Goal: Information Seeking & Learning: Compare options

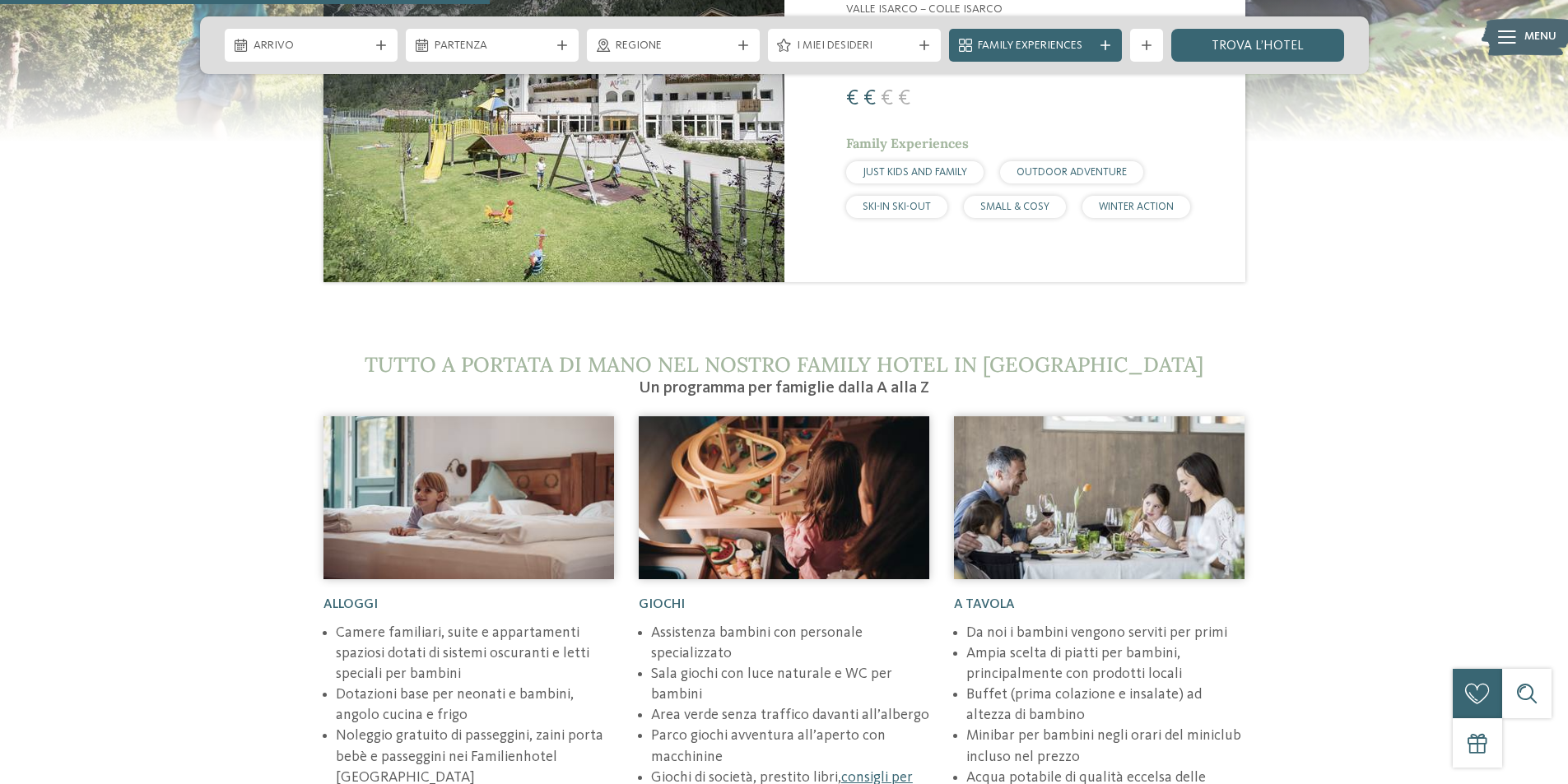
scroll to position [2385, 0]
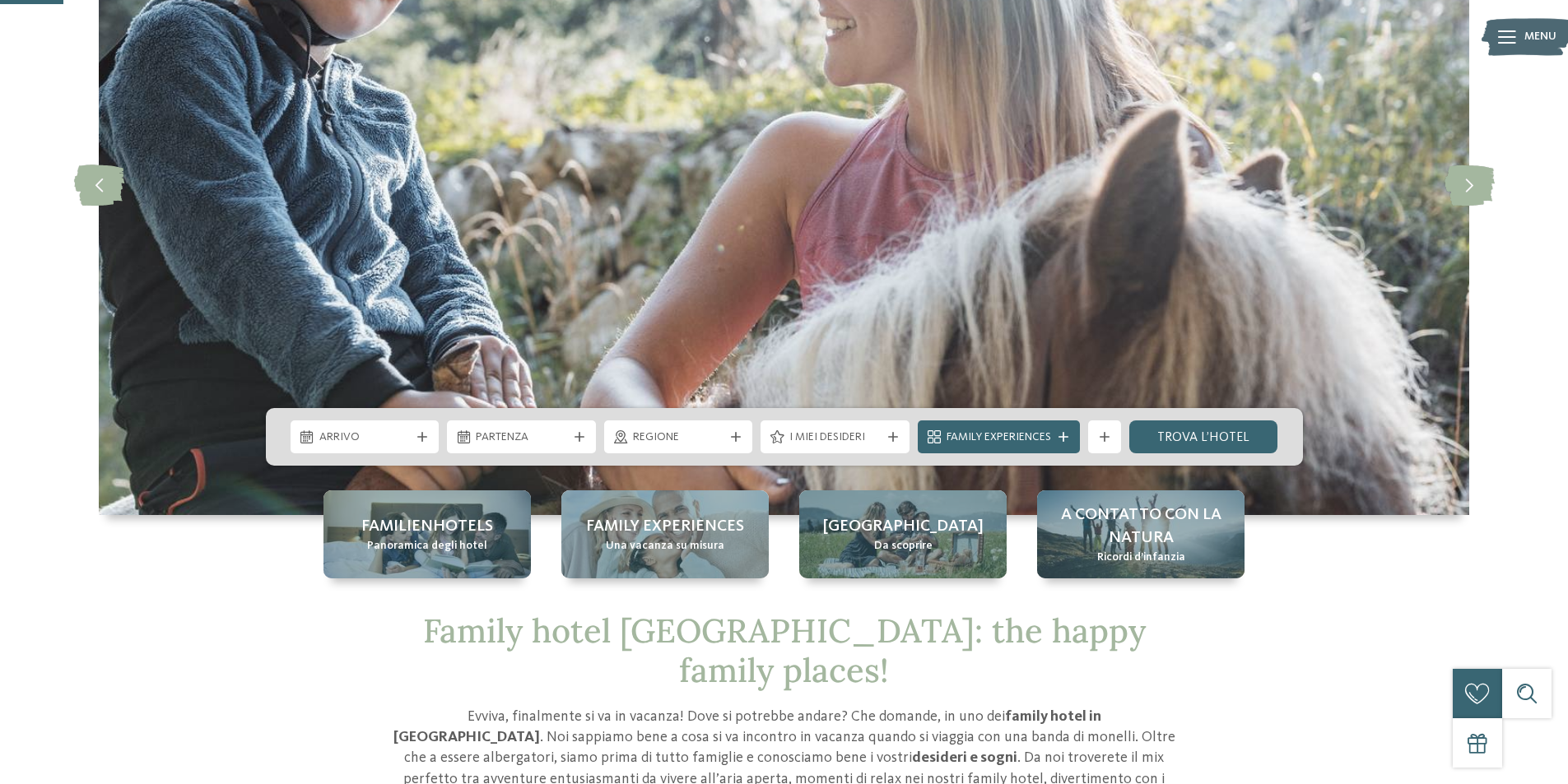
scroll to position [164, 0]
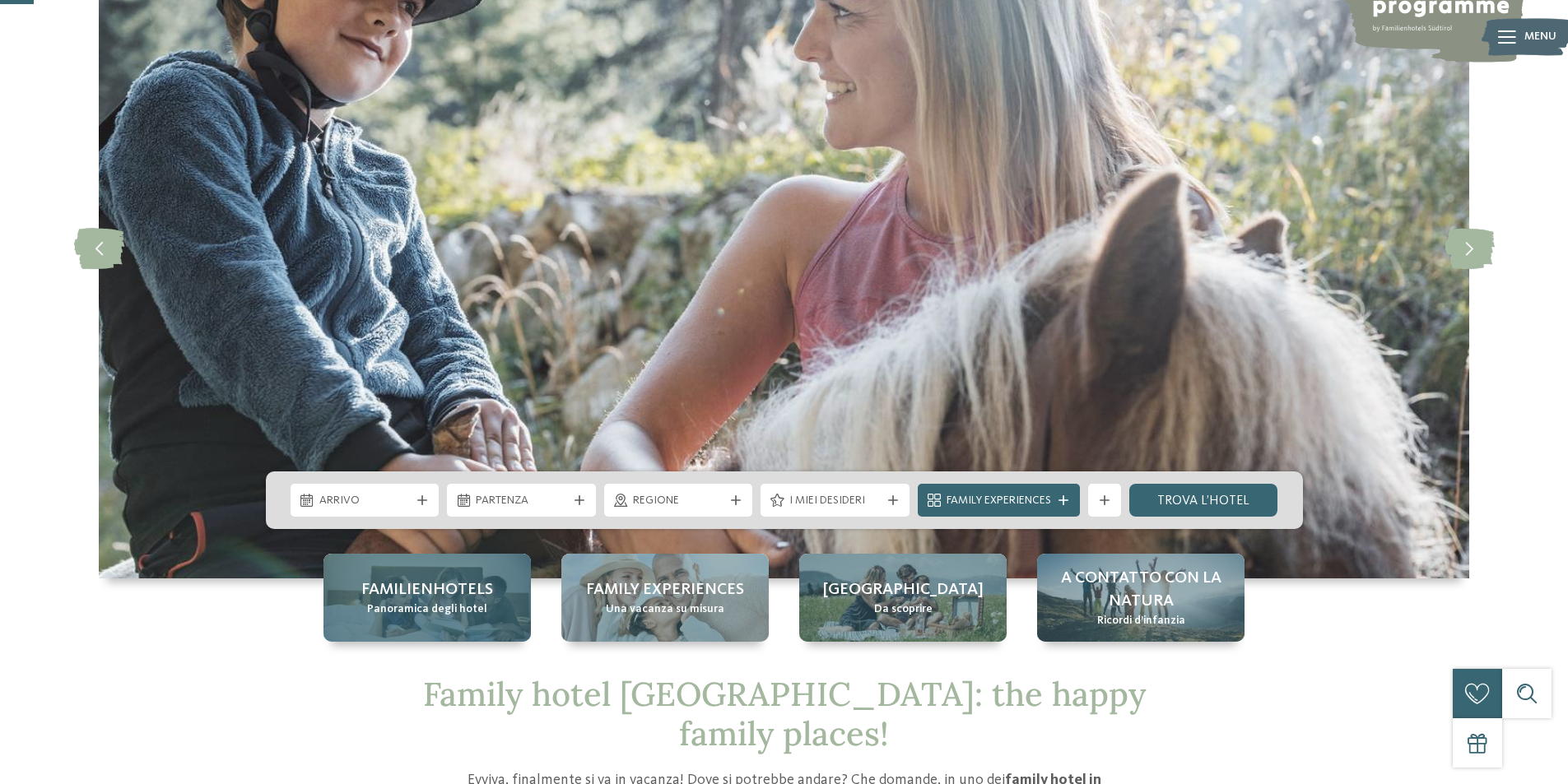
click at [466, 613] on span "Panoramica degli hotel" at bounding box center [426, 609] width 120 height 17
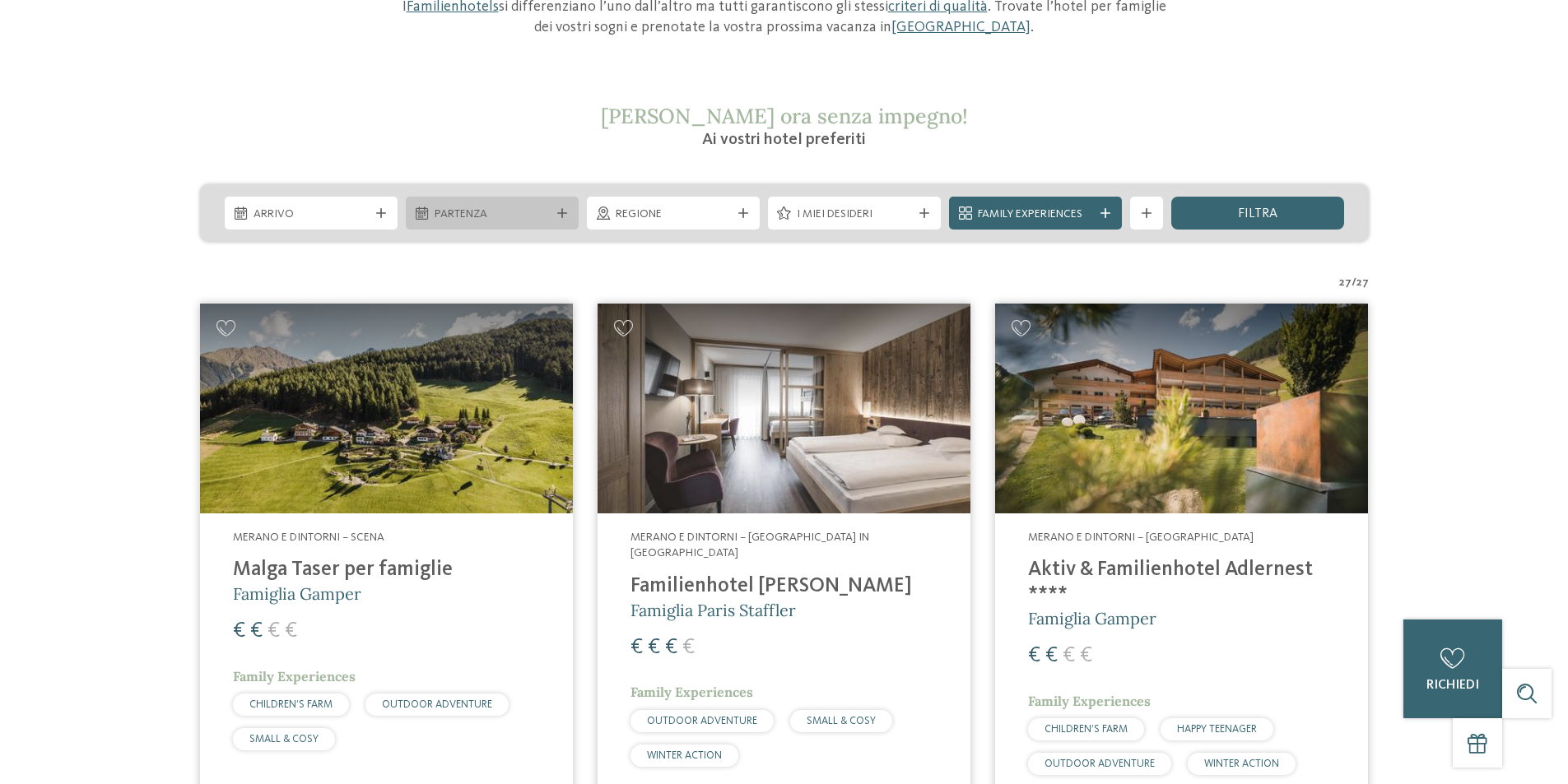
scroll to position [494, 0]
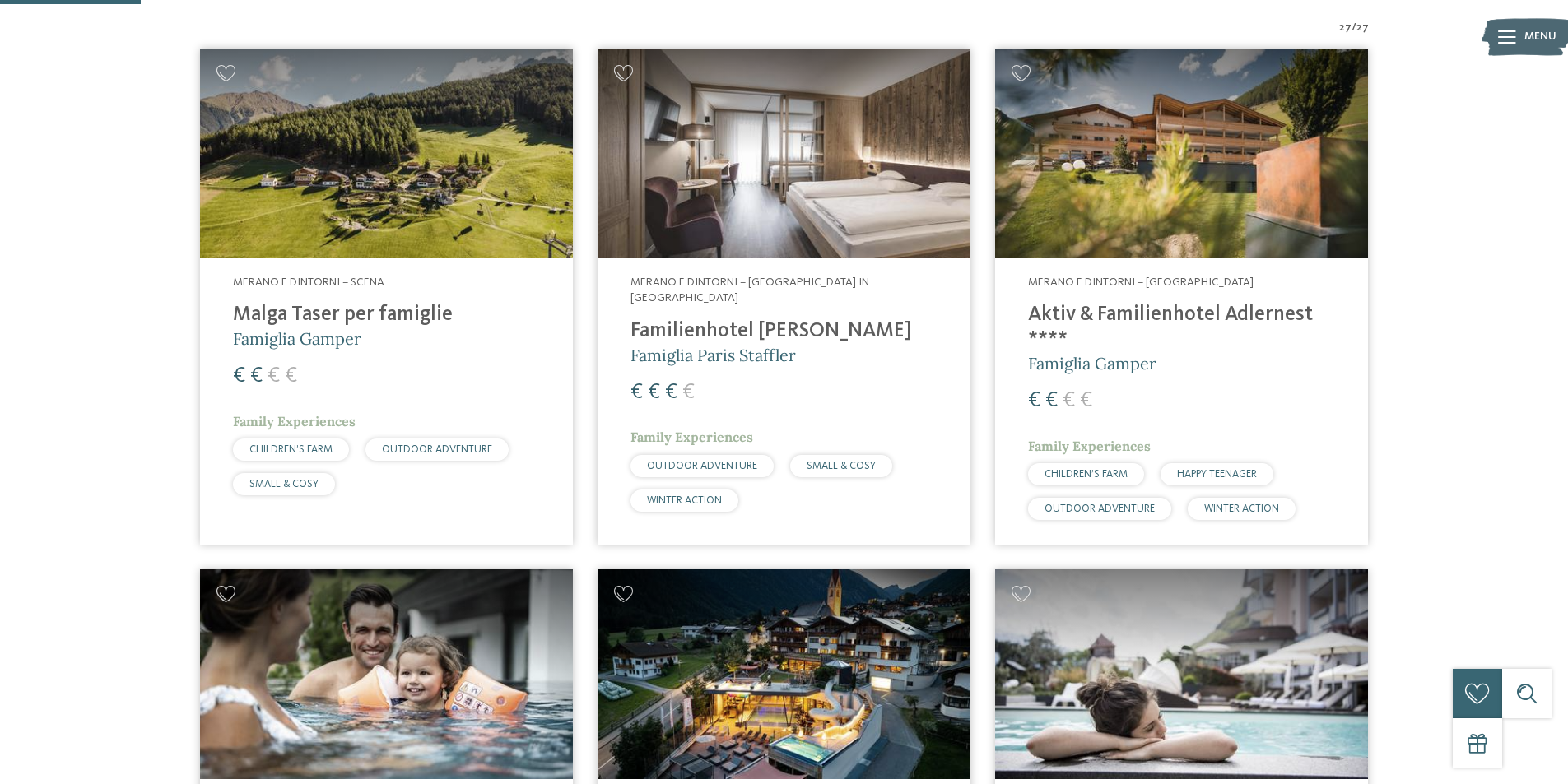
click at [751, 319] on h4 "Familienhotel [PERSON_NAME]" at bounding box center [784, 330] width 307 height 24
click at [1134, 308] on h4 "Aktiv & Familienhotel Adlernest ****" at bounding box center [1182, 327] width 307 height 49
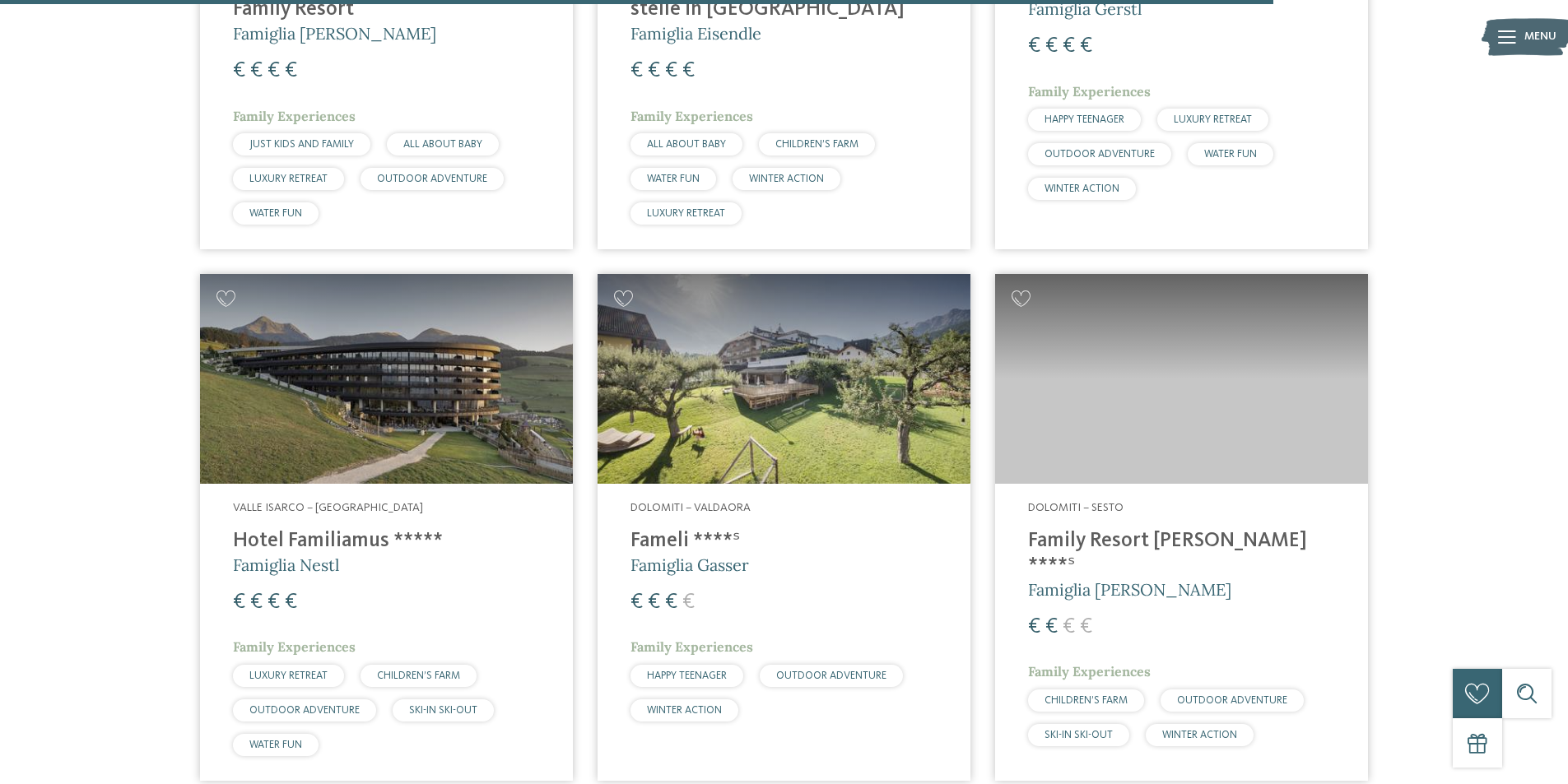
scroll to position [4030, 0]
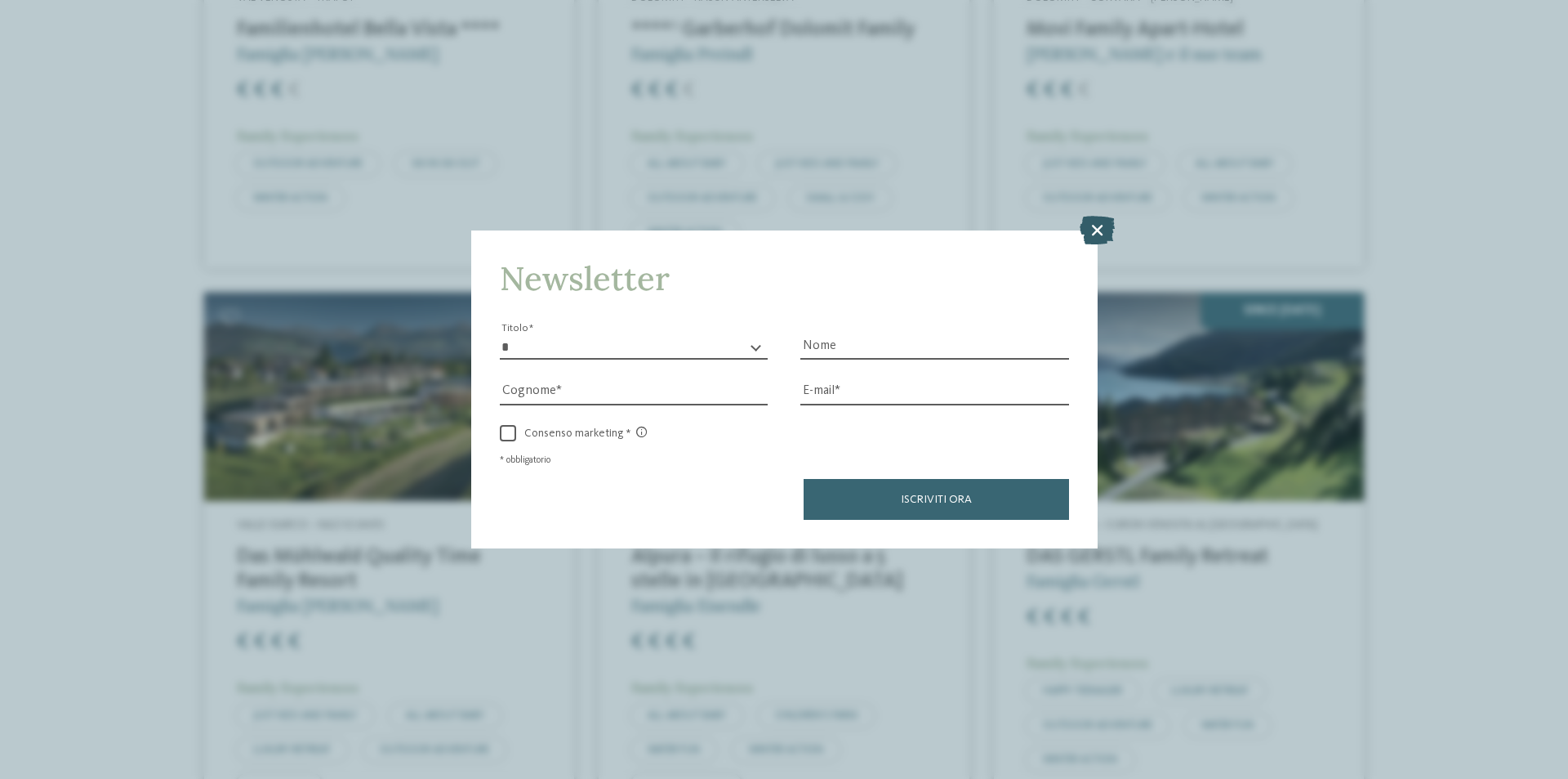
click at [1086, 222] on icon at bounding box center [1097, 229] width 35 height 28
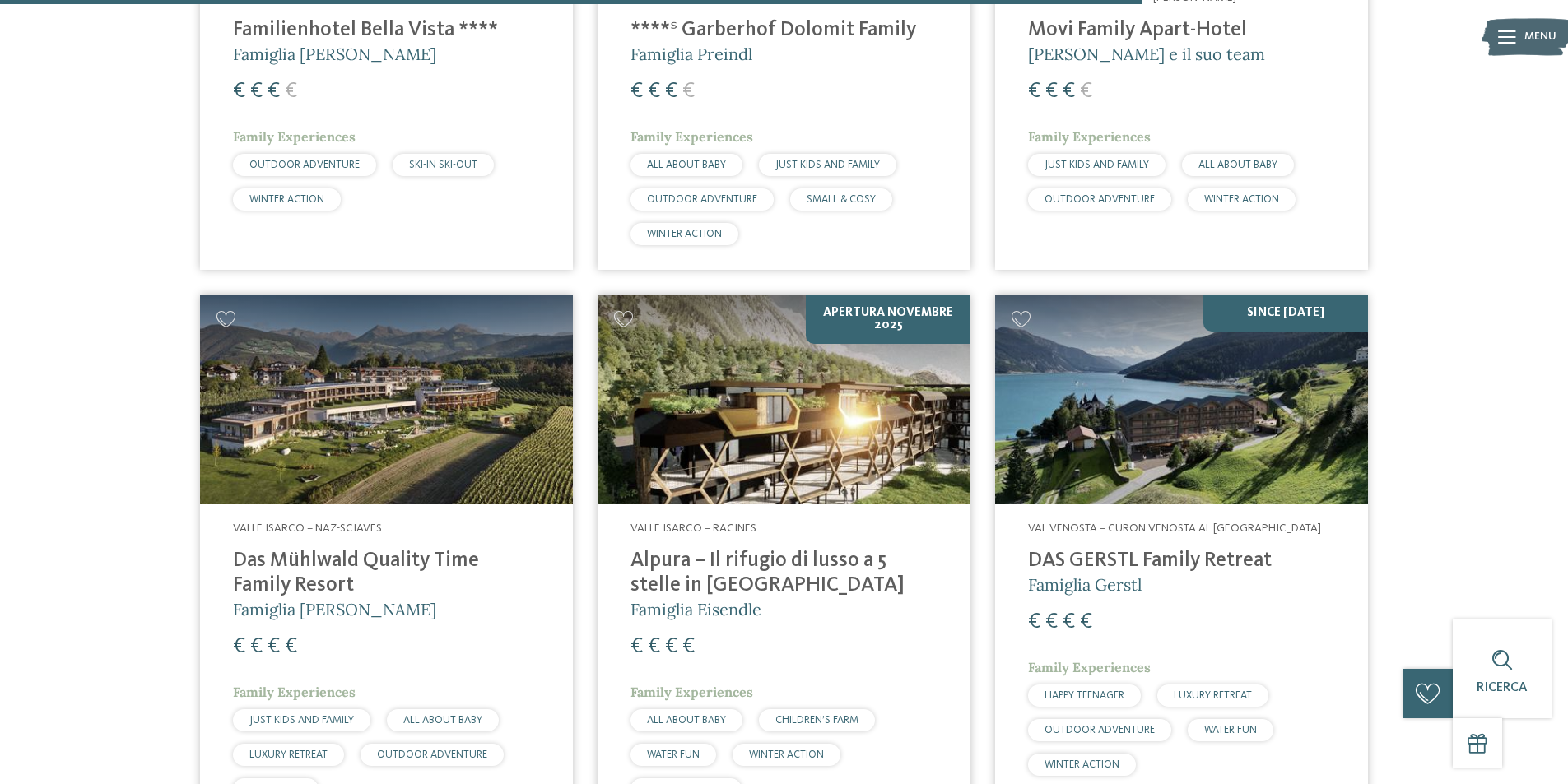
click at [693, 548] on h4 "Alpura – Il rifugio di lusso a 5 stelle in Alto Adige" at bounding box center [784, 573] width 307 height 49
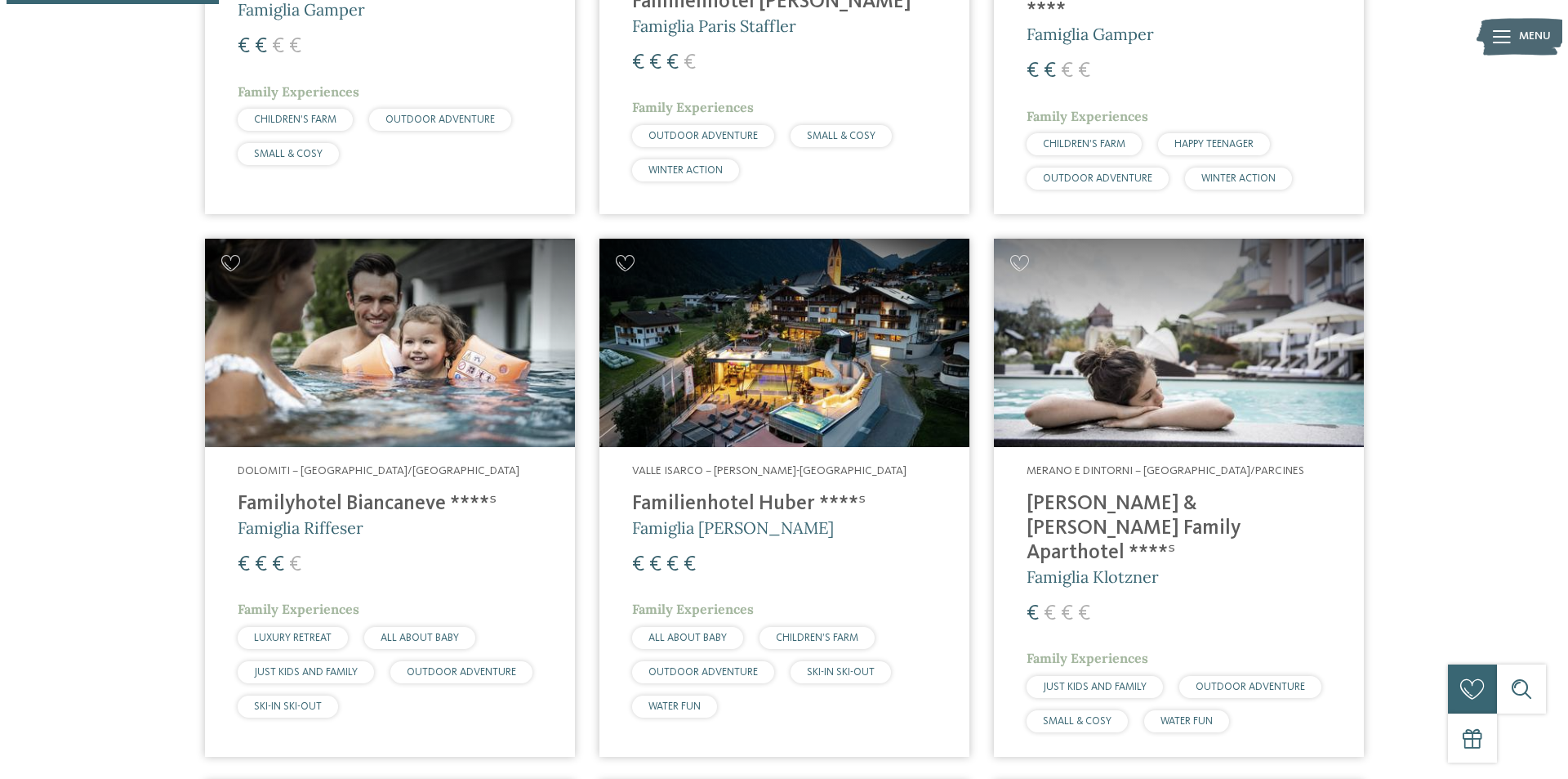
scroll to position [0, 0]
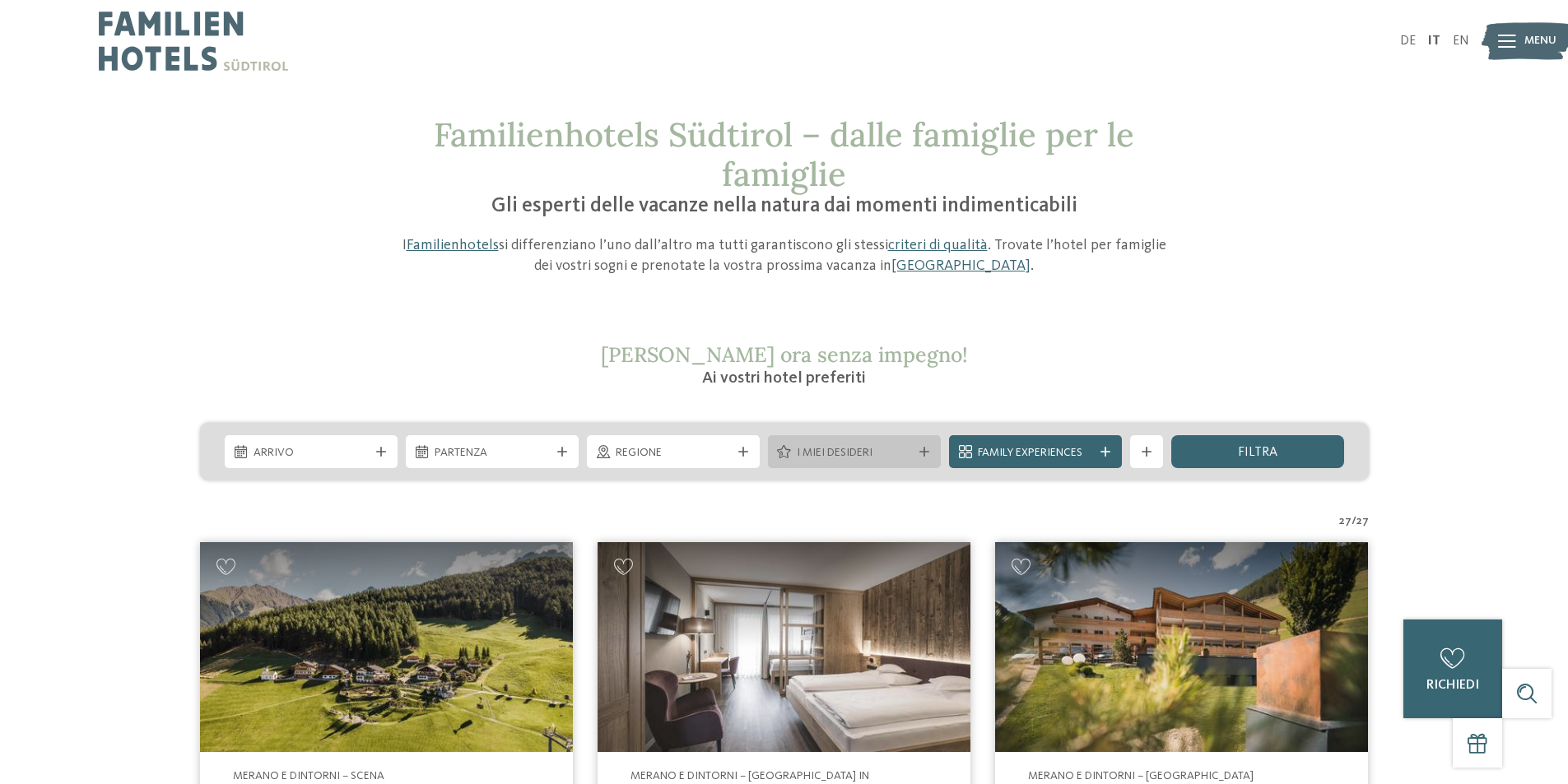
click at [919, 449] on icon at bounding box center [924, 452] width 10 height 10
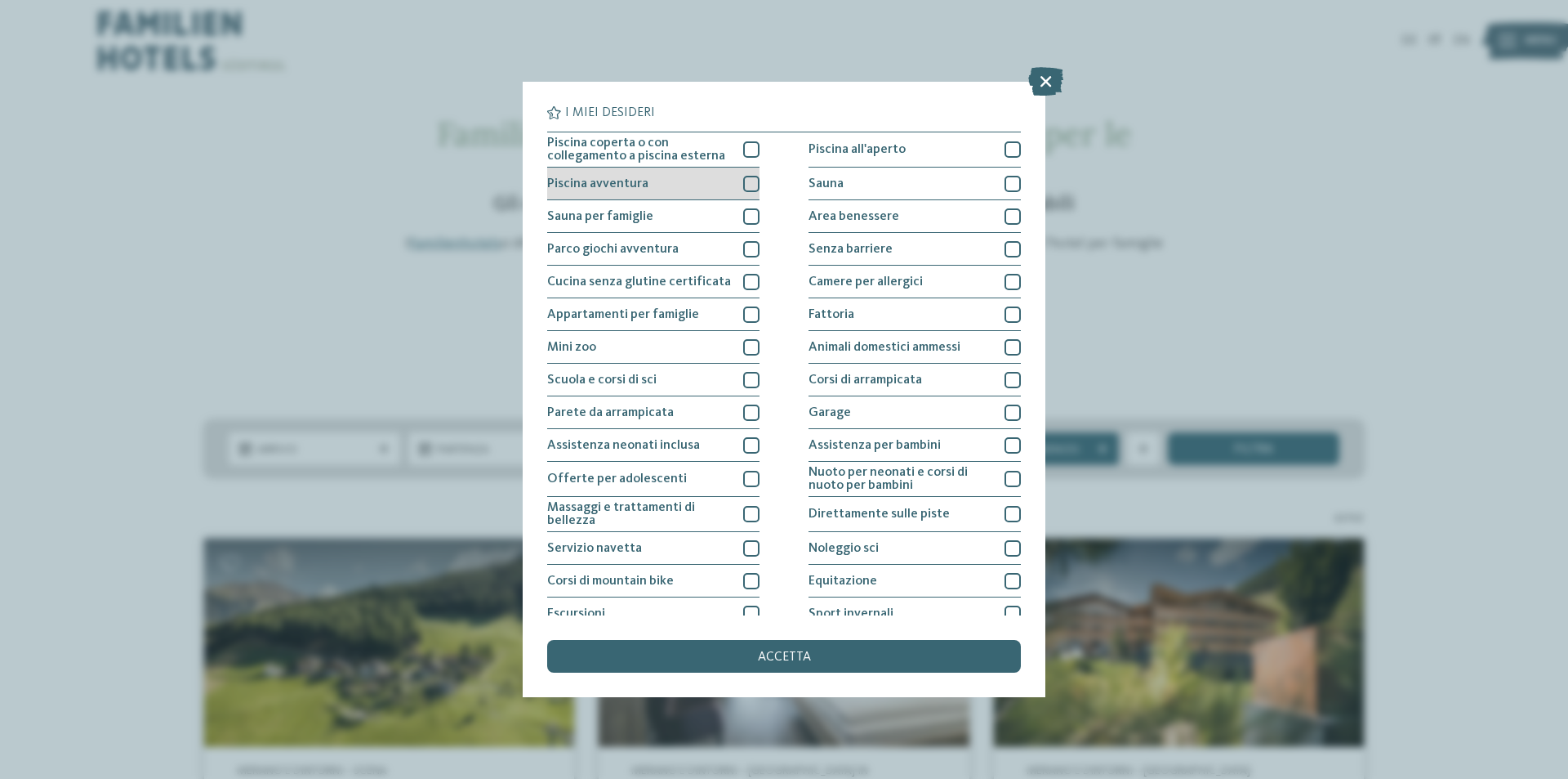
click at [744, 188] on div at bounding box center [751, 184] width 17 height 17
click at [773, 652] on span "accetta" at bounding box center [784, 657] width 53 height 13
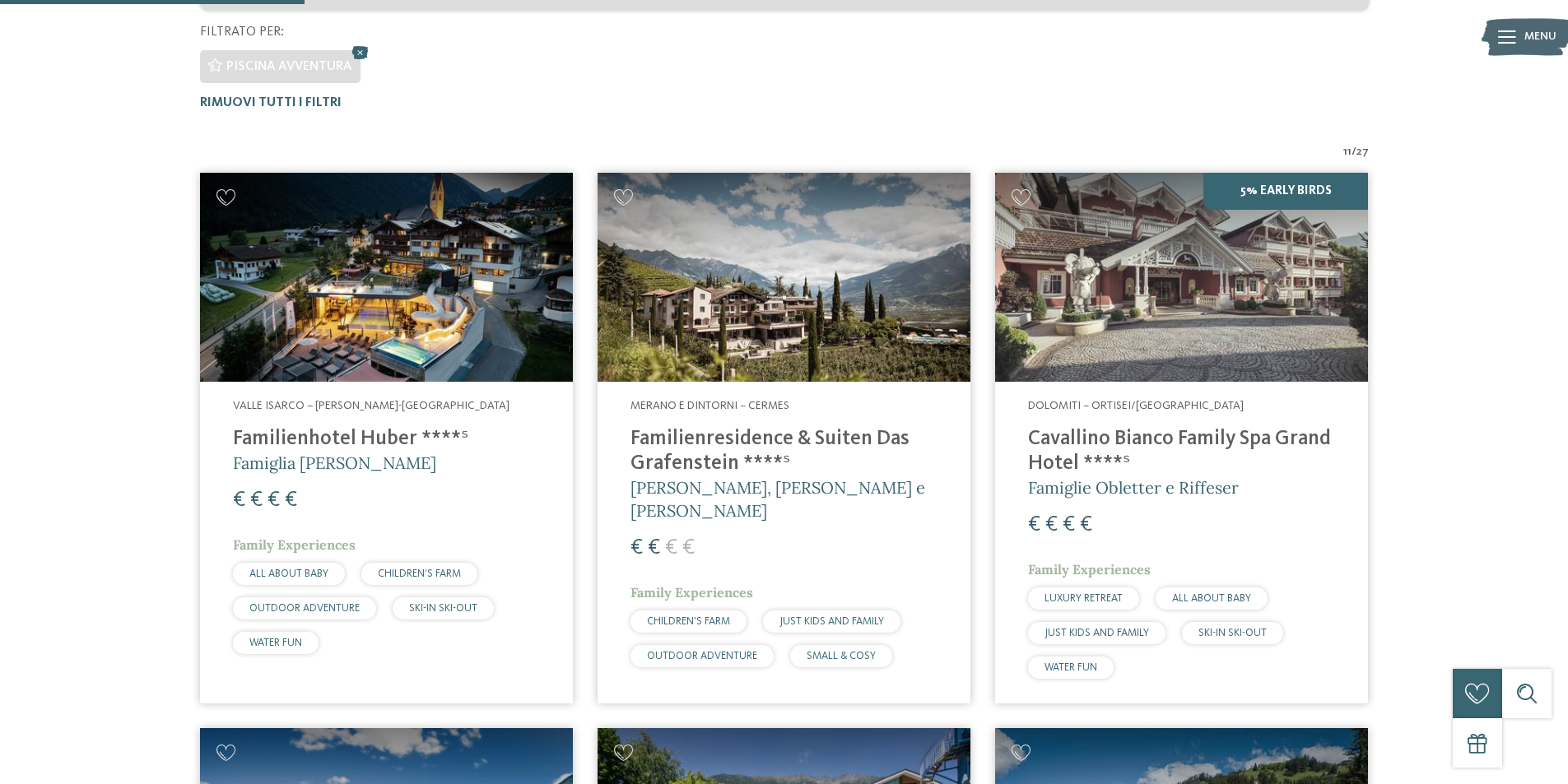
scroll to position [457, 0]
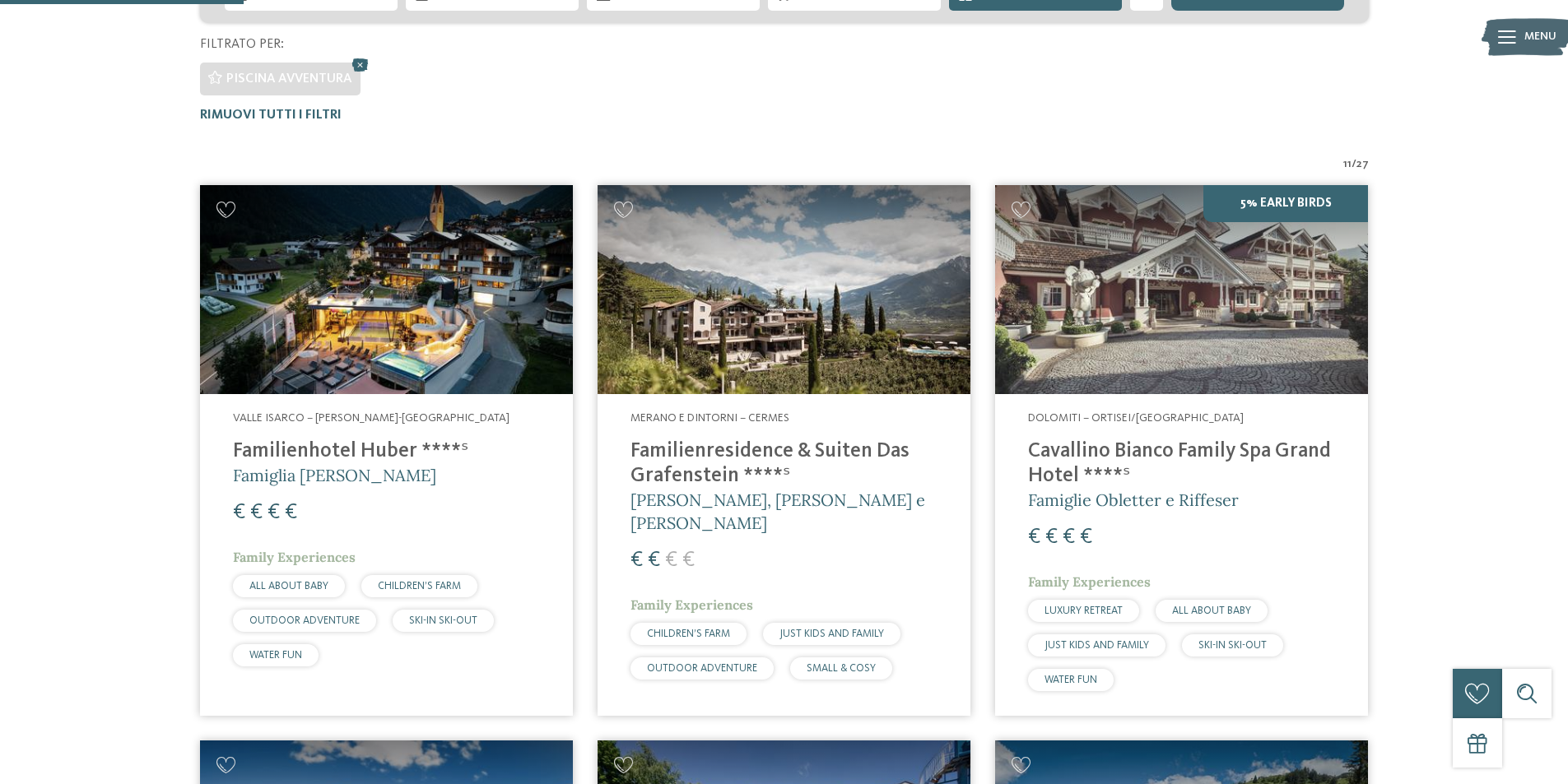
click at [402, 441] on h4 "Familienhotel Huber ****ˢ" at bounding box center [386, 451] width 307 height 24
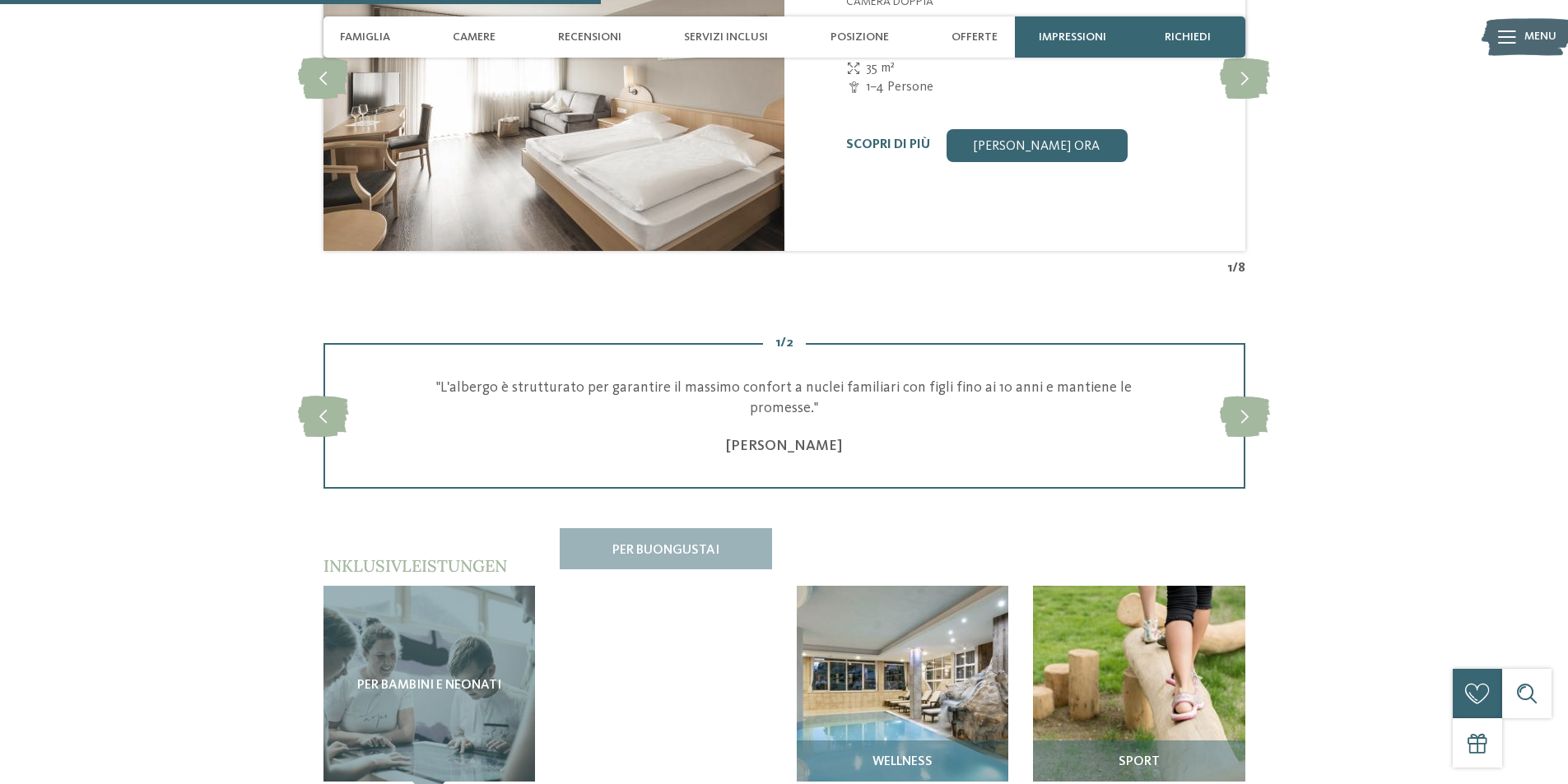
scroll to position [2467, 0]
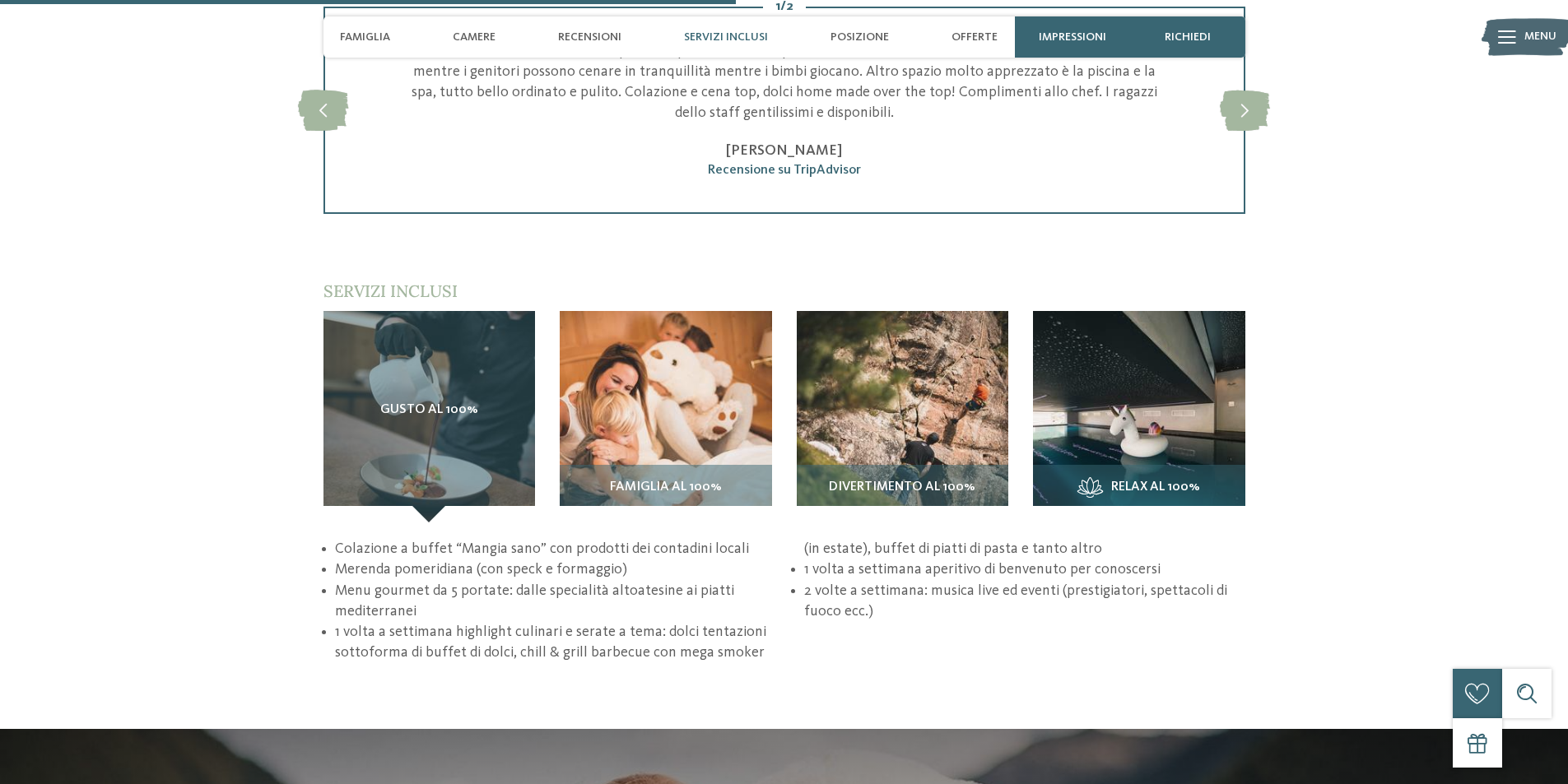
scroll to position [2385, 0]
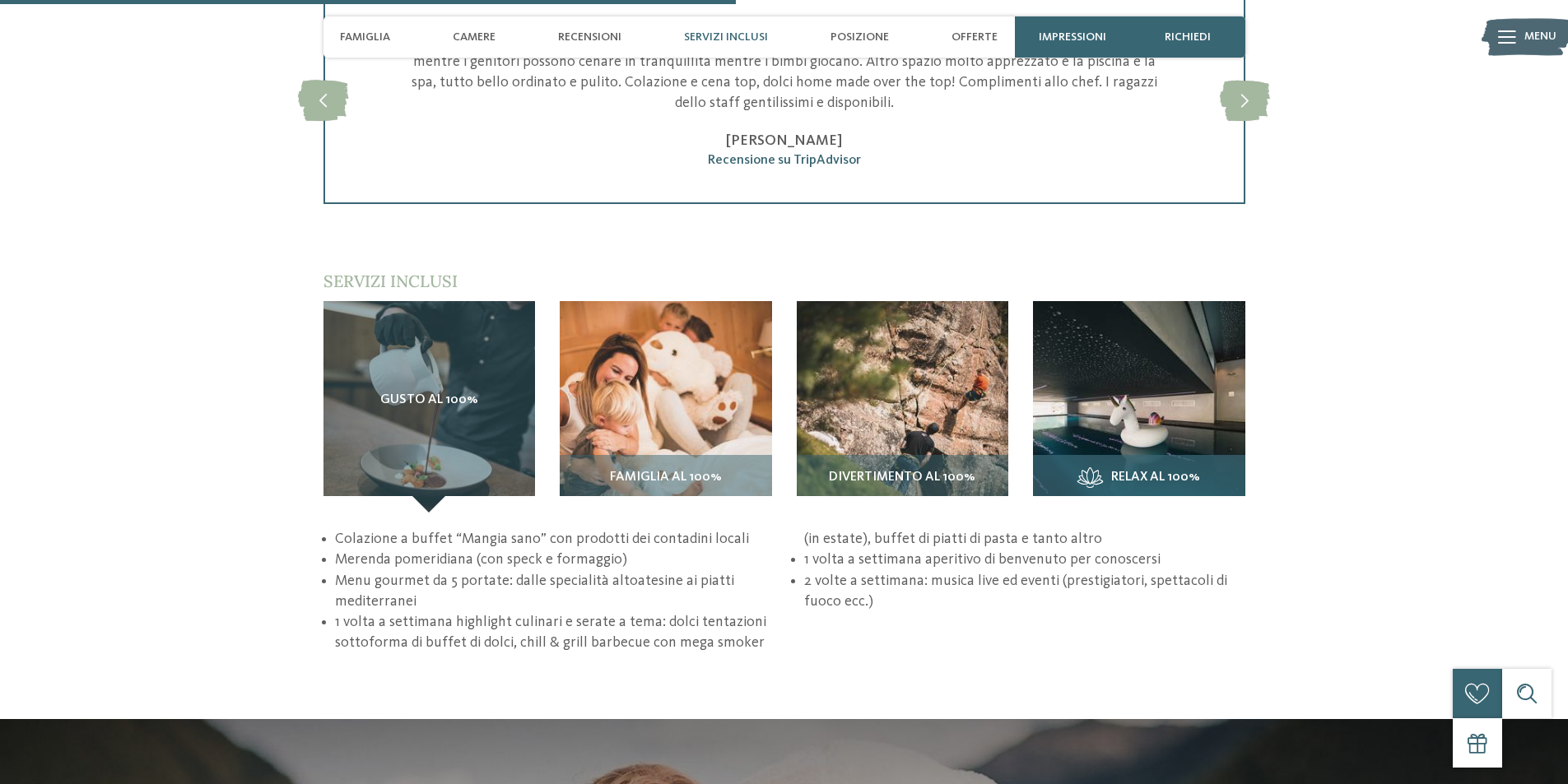
click at [1095, 469] on icon at bounding box center [1090, 477] width 25 height 21
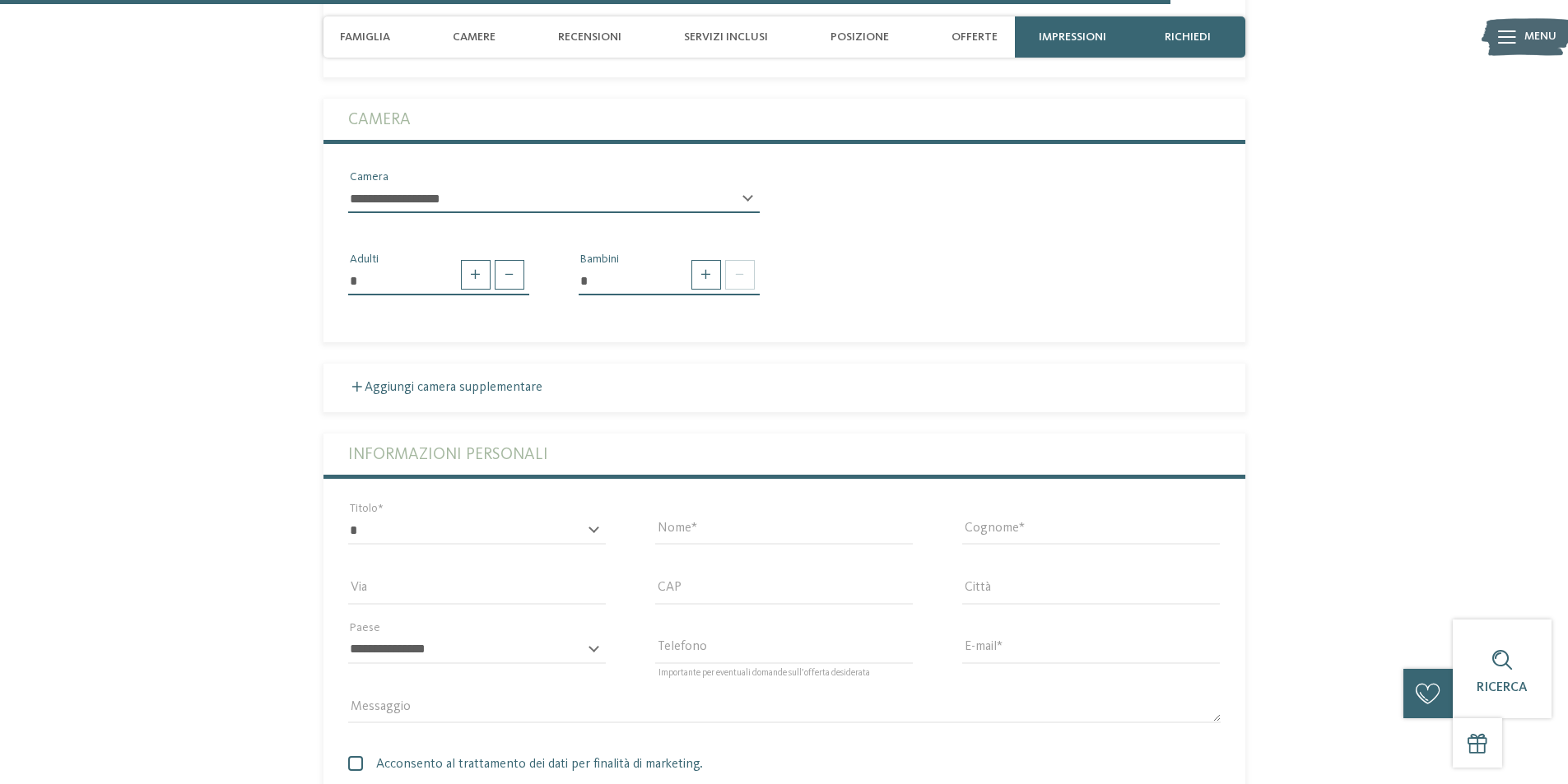
scroll to position [3947, 0]
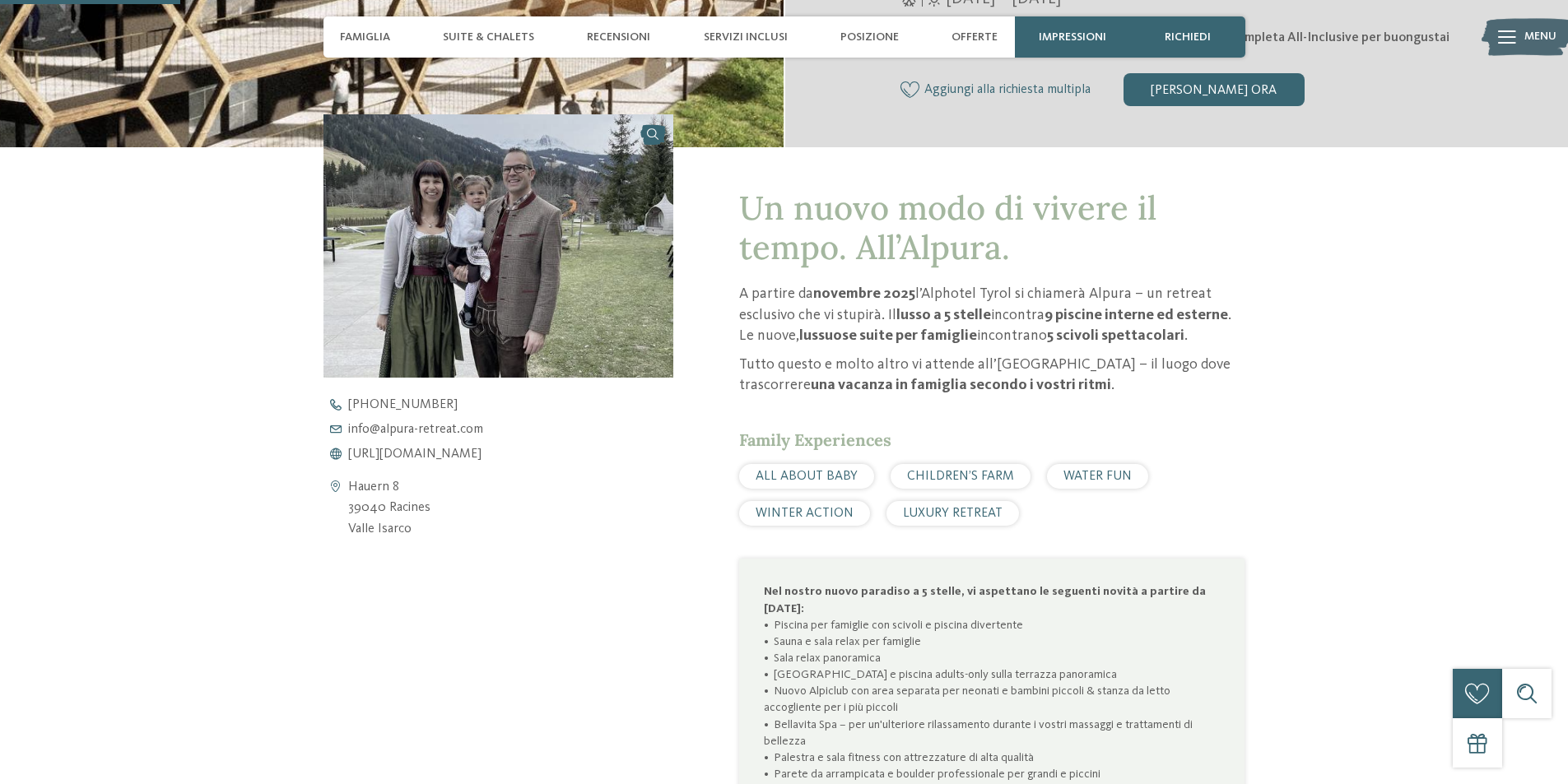
scroll to position [576, 0]
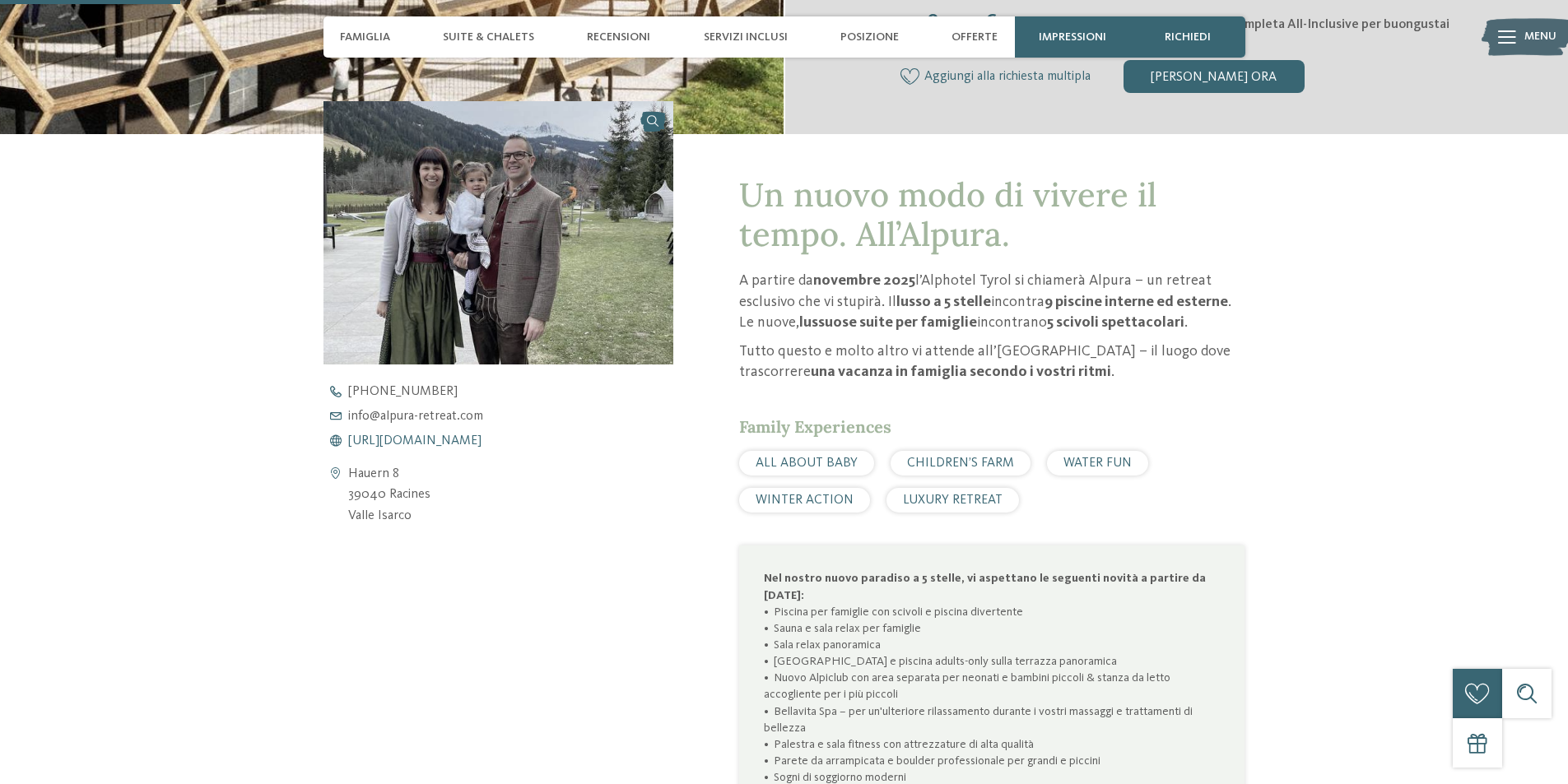
click at [481, 437] on span "[URL][DOMAIN_NAME]" at bounding box center [415, 440] width 133 height 13
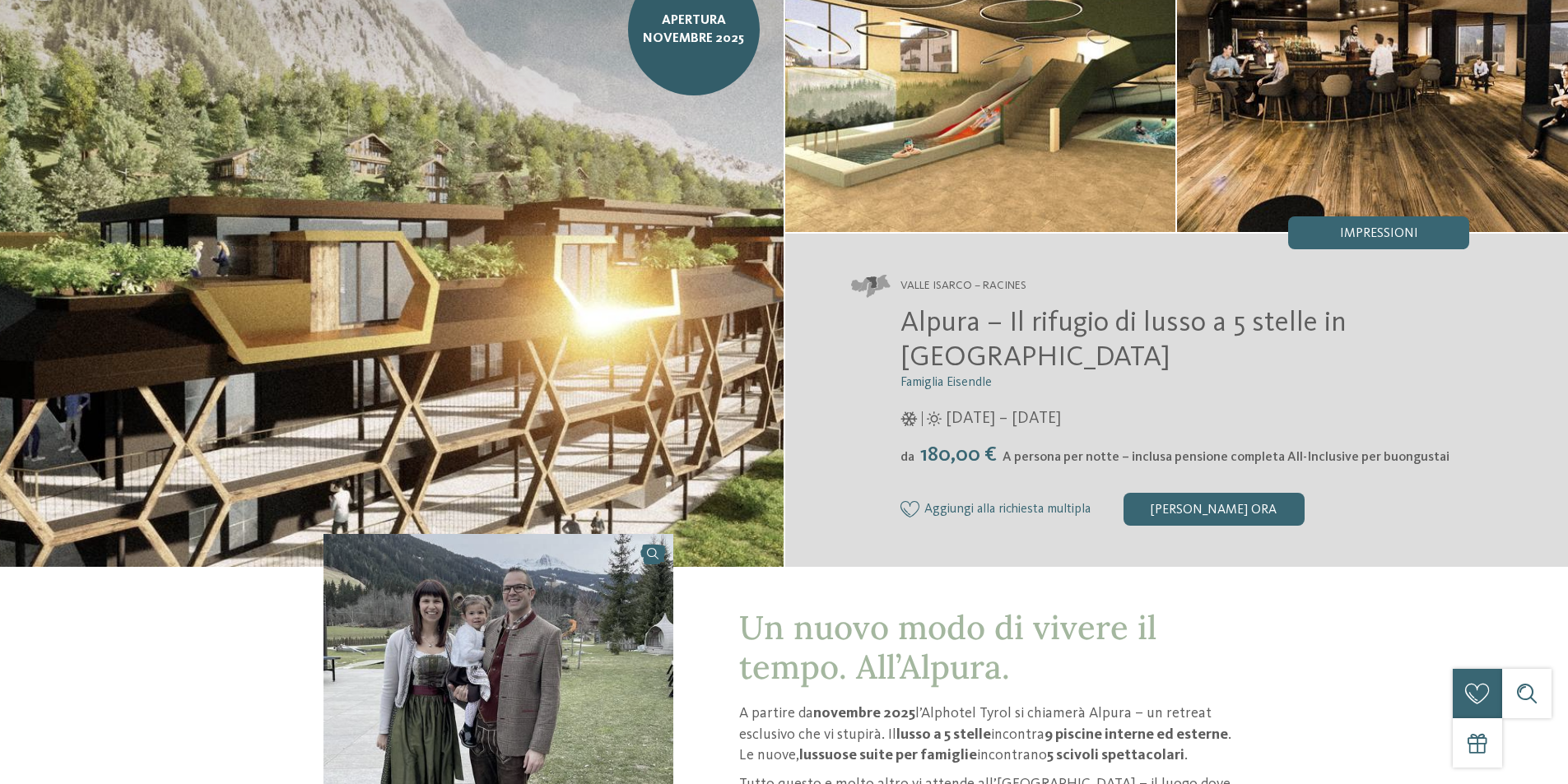
scroll to position [0, 0]
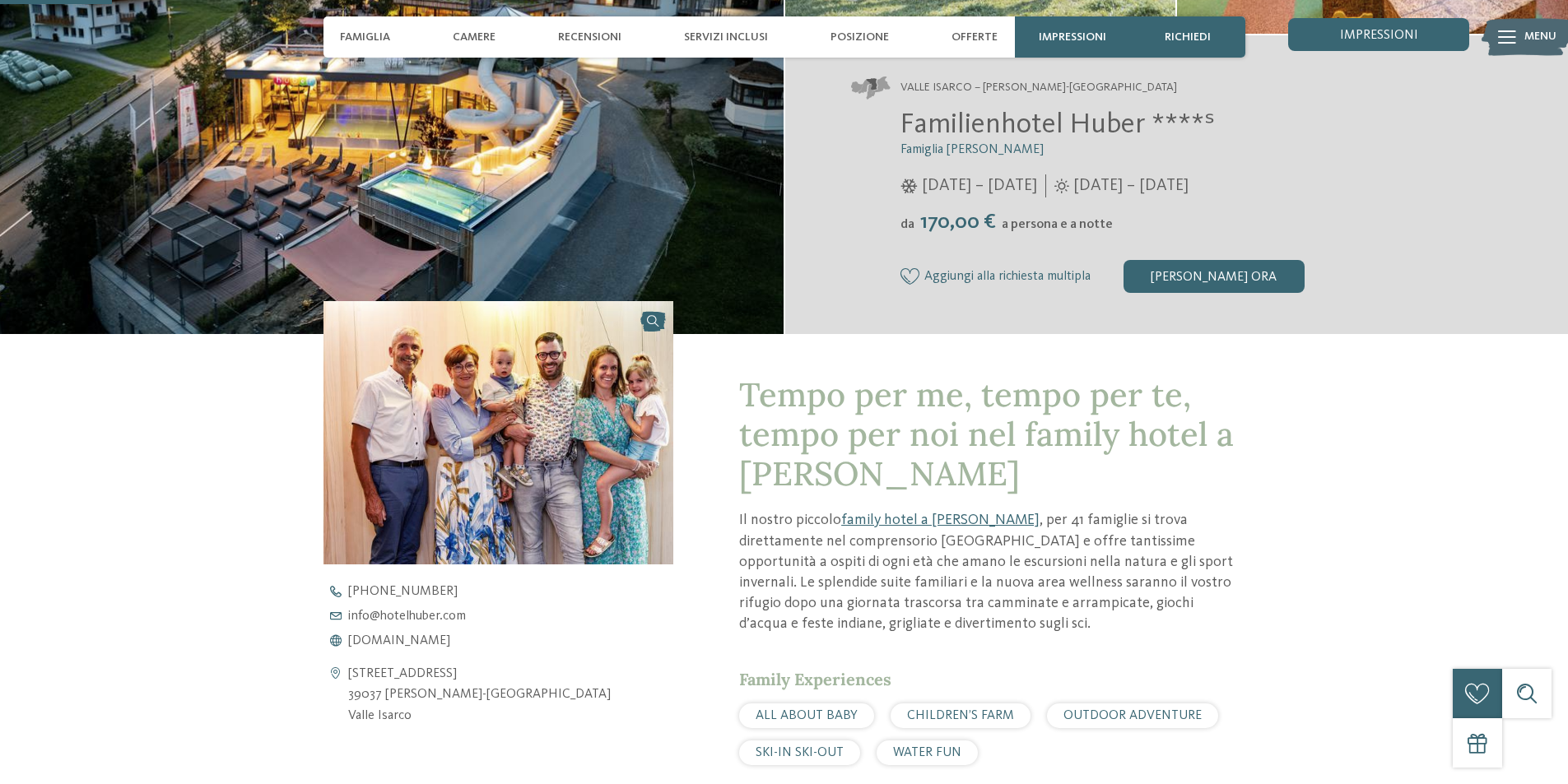
scroll to position [412, 0]
